Goal: Navigation & Orientation: Find specific page/section

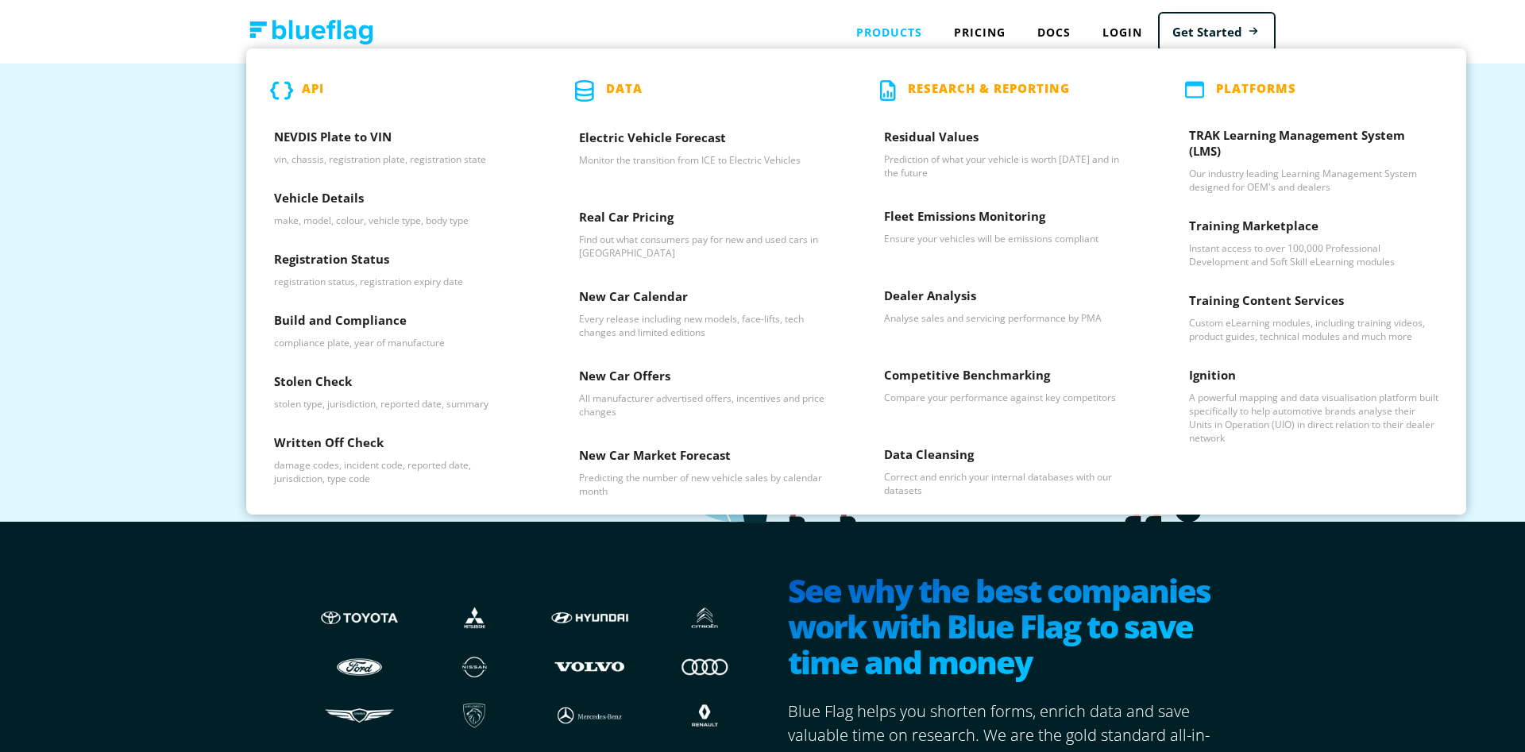
click at [630, 95] on p "Data" at bounding box center [624, 90] width 37 height 21
click at [624, 209] on h3 "Real Car Pricing" at bounding box center [703, 221] width 249 height 24
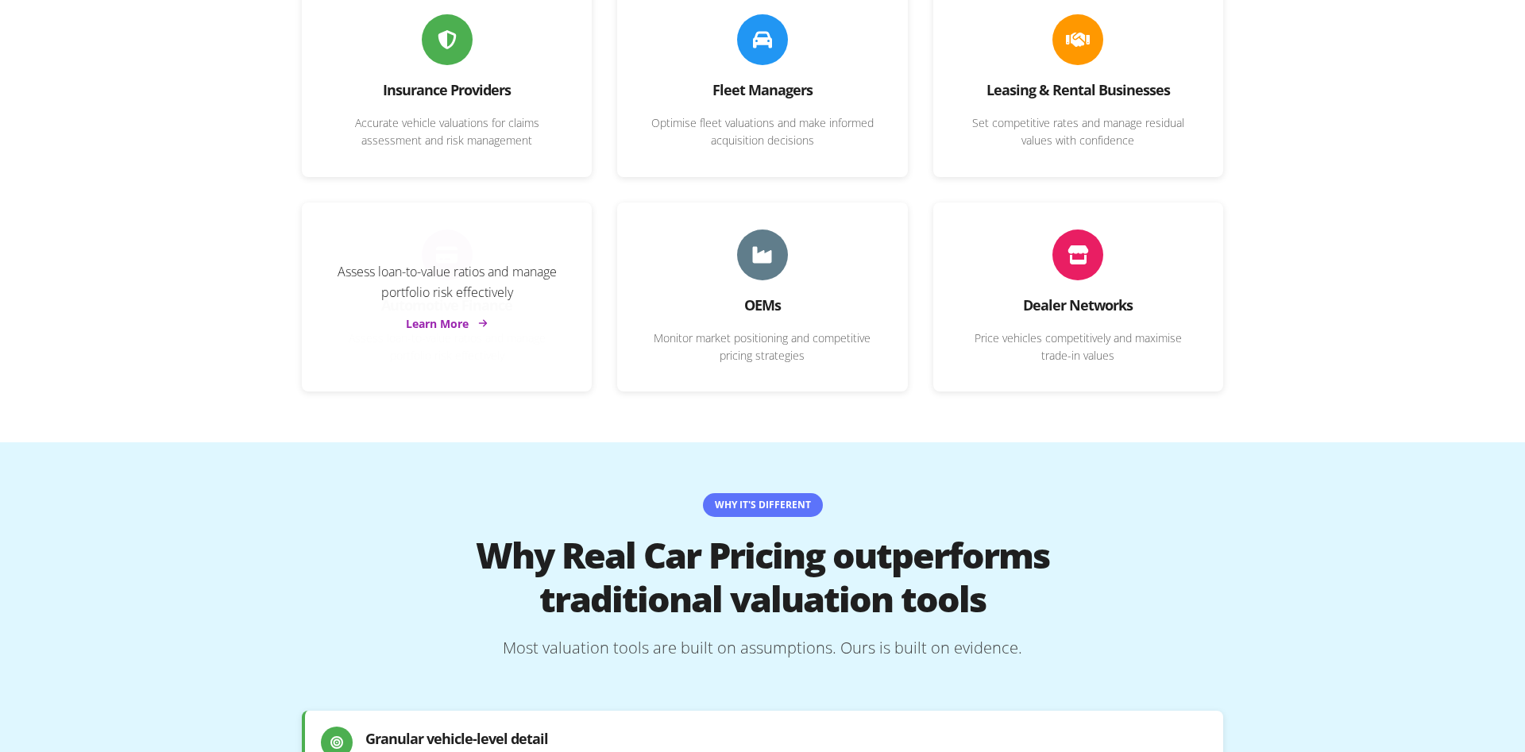
scroll to position [891, 0]
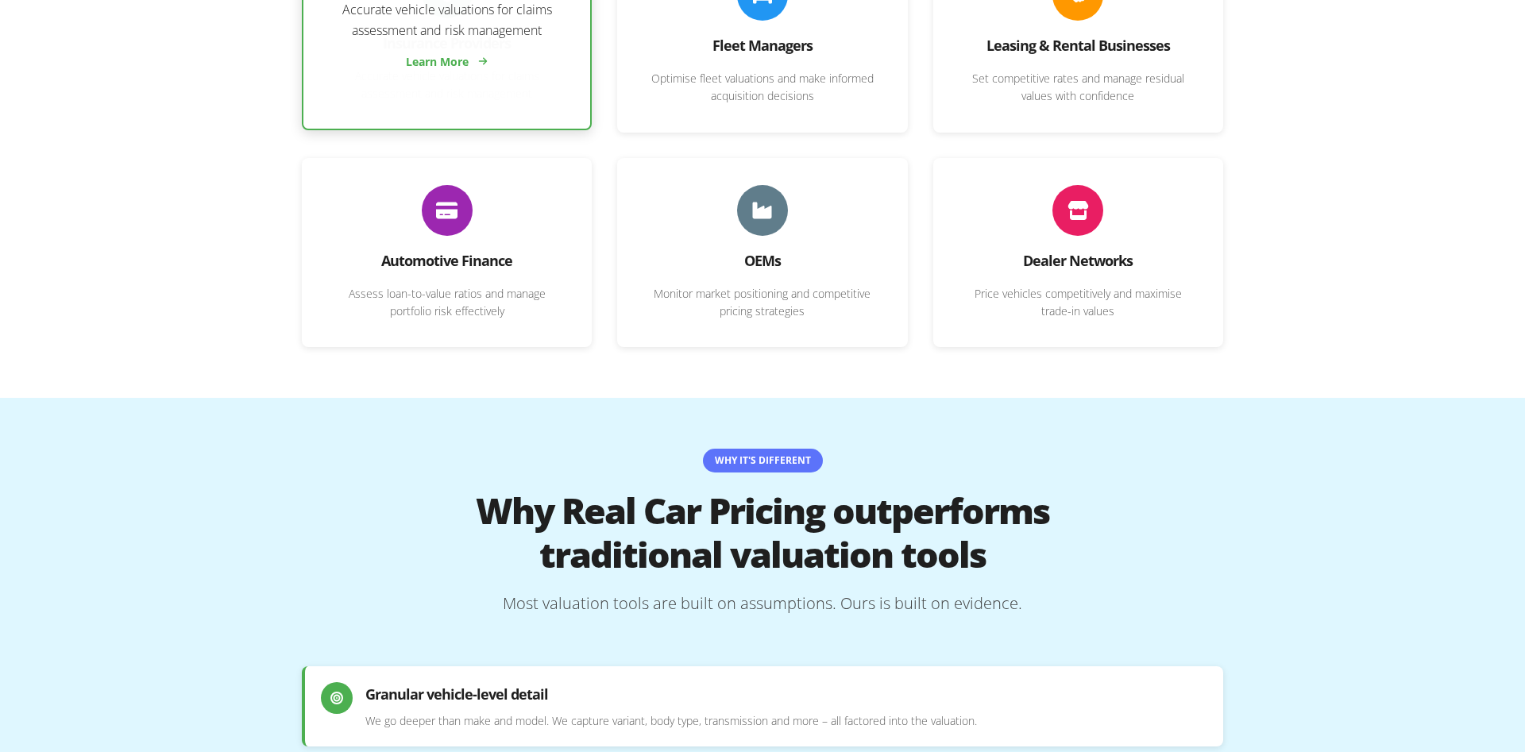
click at [428, 91] on div "Accurate vehicle valuations for claims assessment and risk management Learn More" at bounding box center [446, 35] width 287 height 187
click at [440, 53] on link "Learn More" at bounding box center [449, 61] width 82 height 17
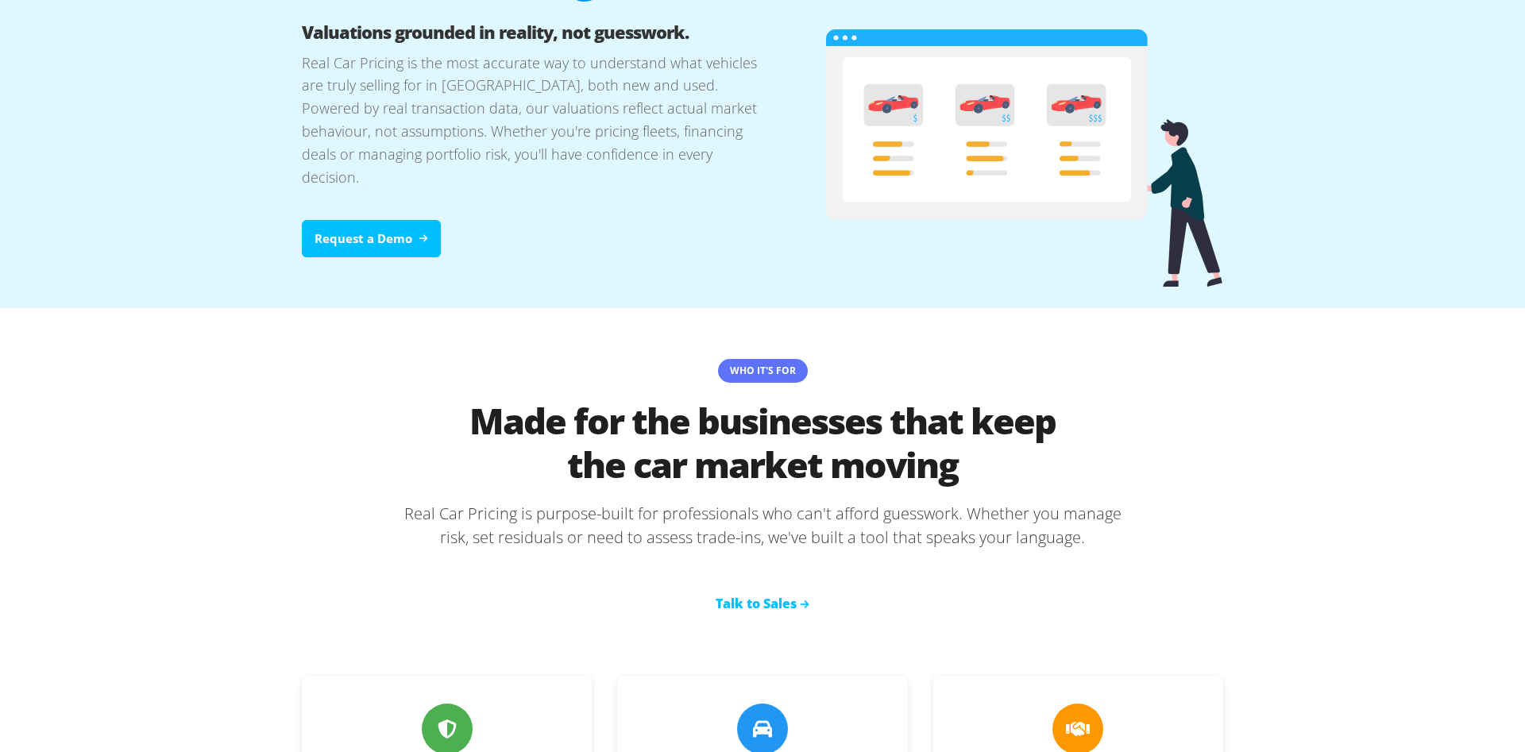
scroll to position [0, 0]
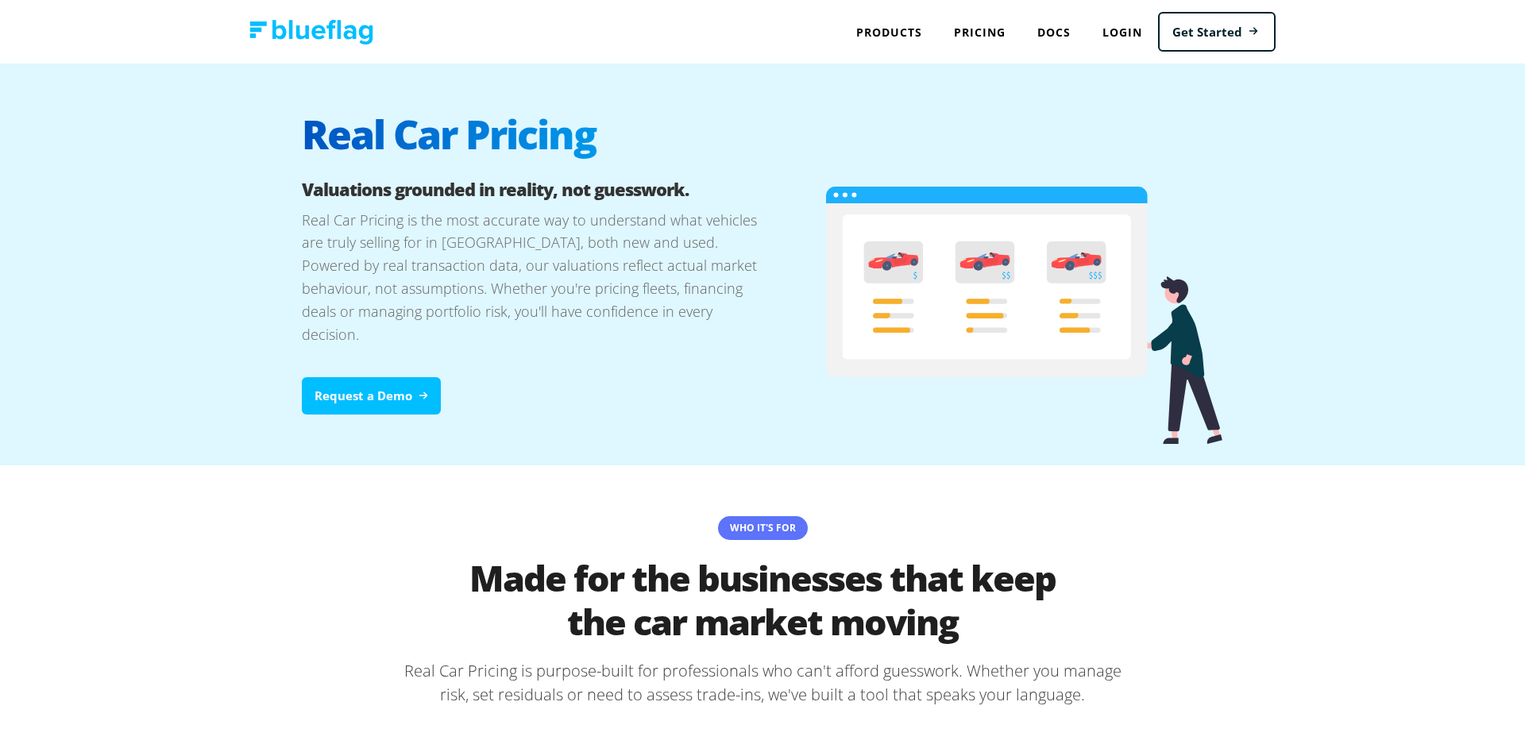
click at [347, 25] on img at bounding box center [311, 32] width 124 height 25
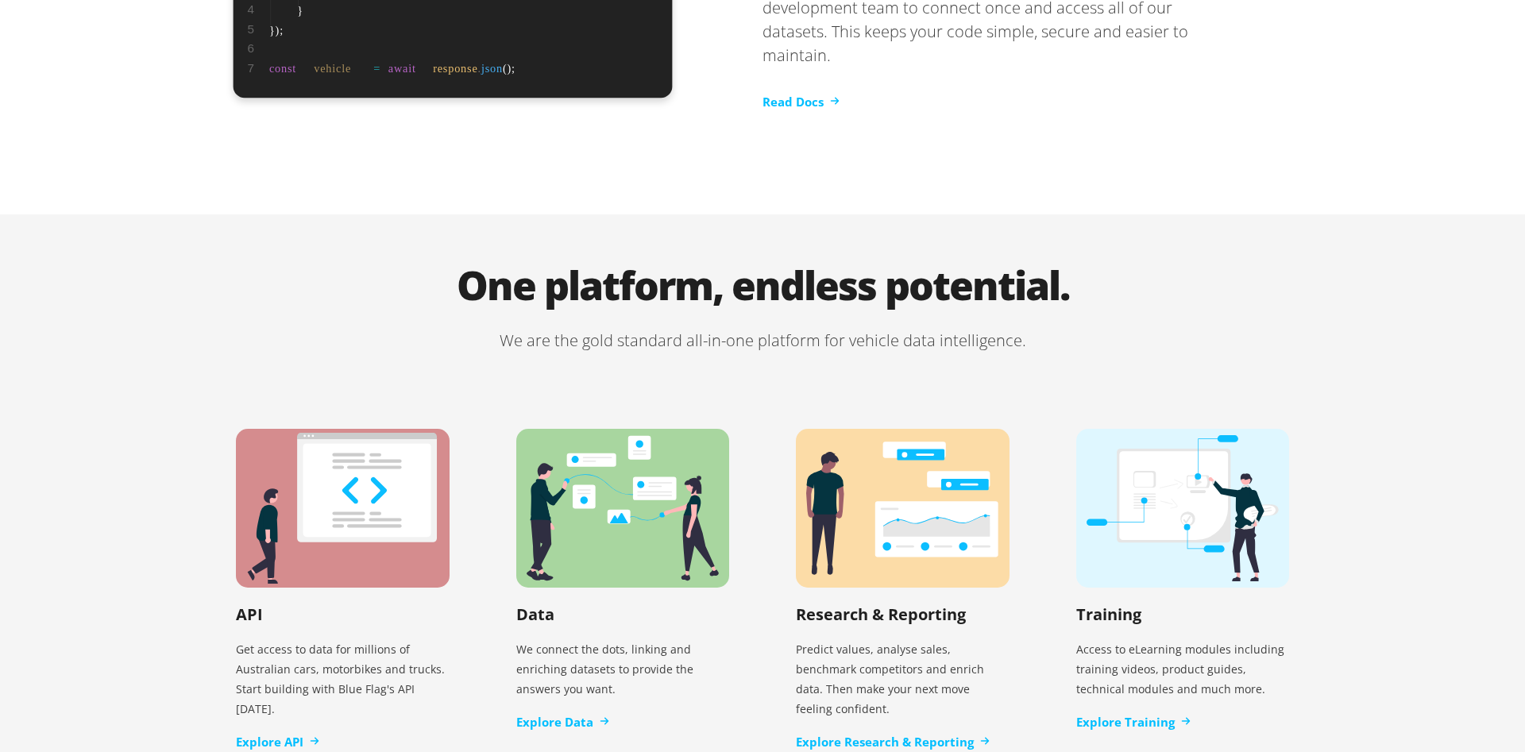
scroll to position [3221, 0]
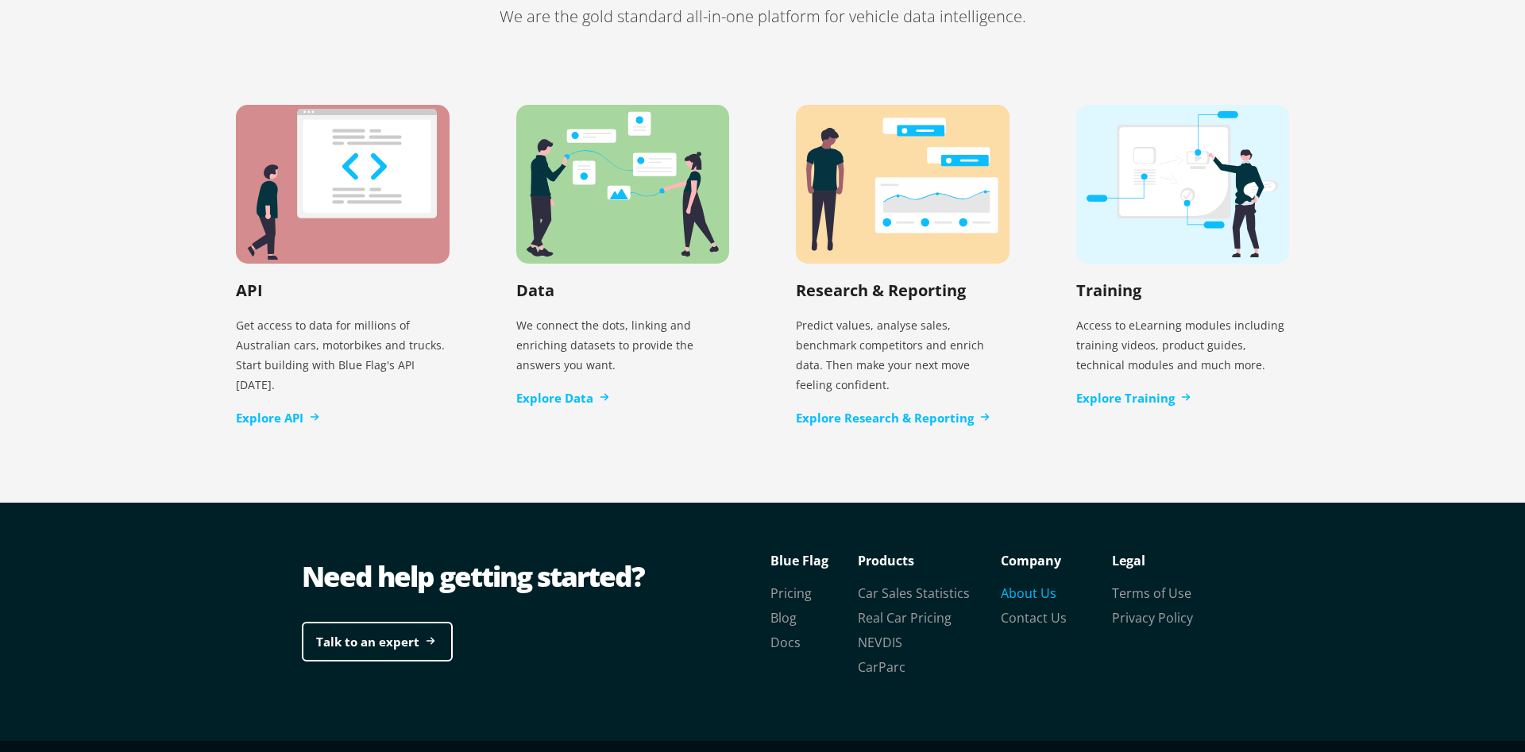
click at [1027, 585] on link "About Us" at bounding box center [1029, 593] width 56 height 17
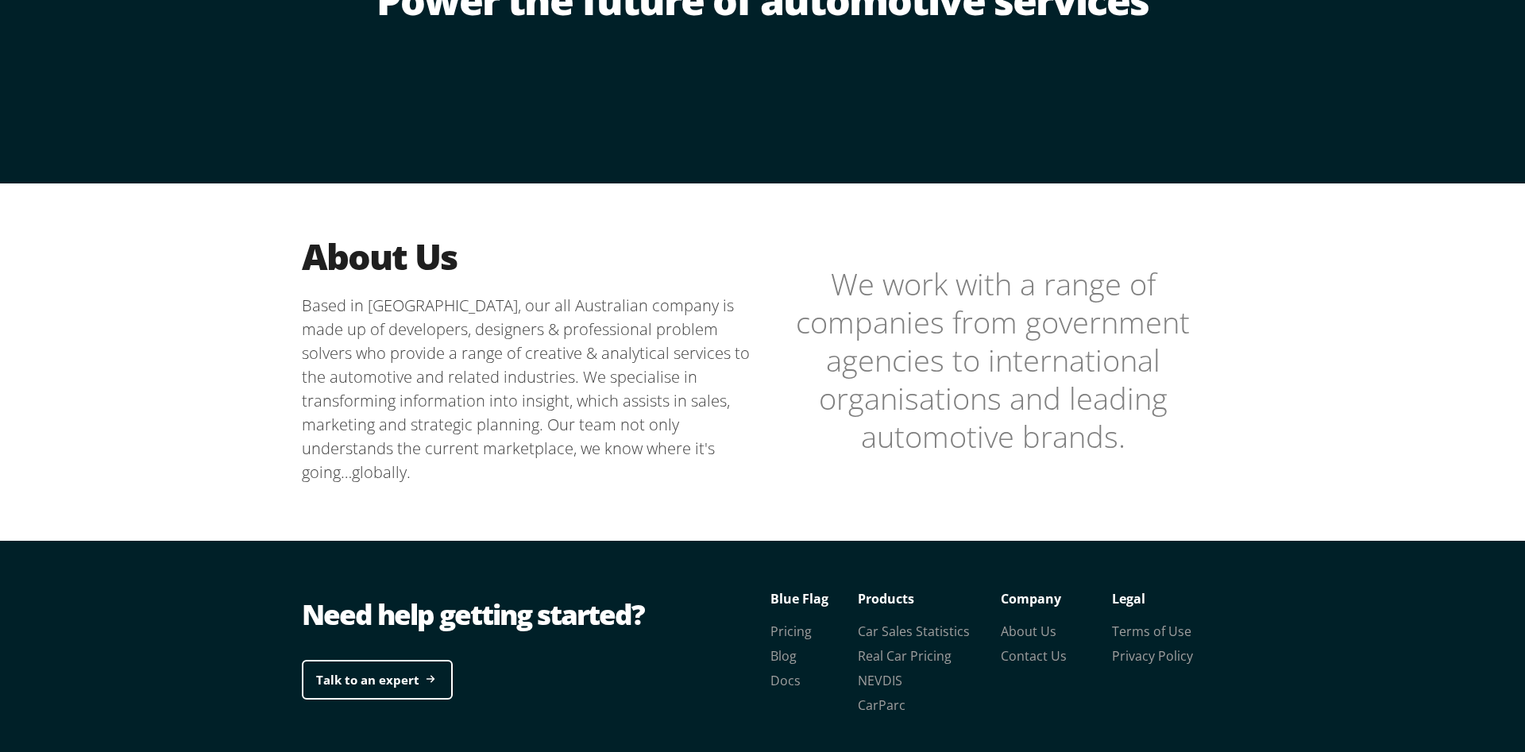
scroll to position [313, 0]
